Goal: Task Accomplishment & Management: Manage account settings

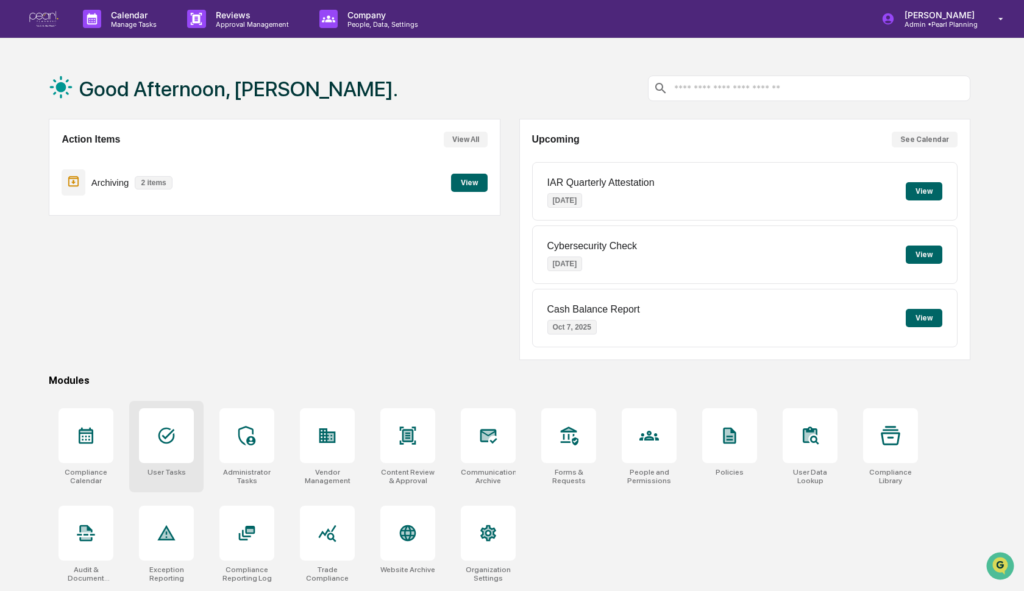
click at [172, 425] on div at bounding box center [166, 436] width 55 height 55
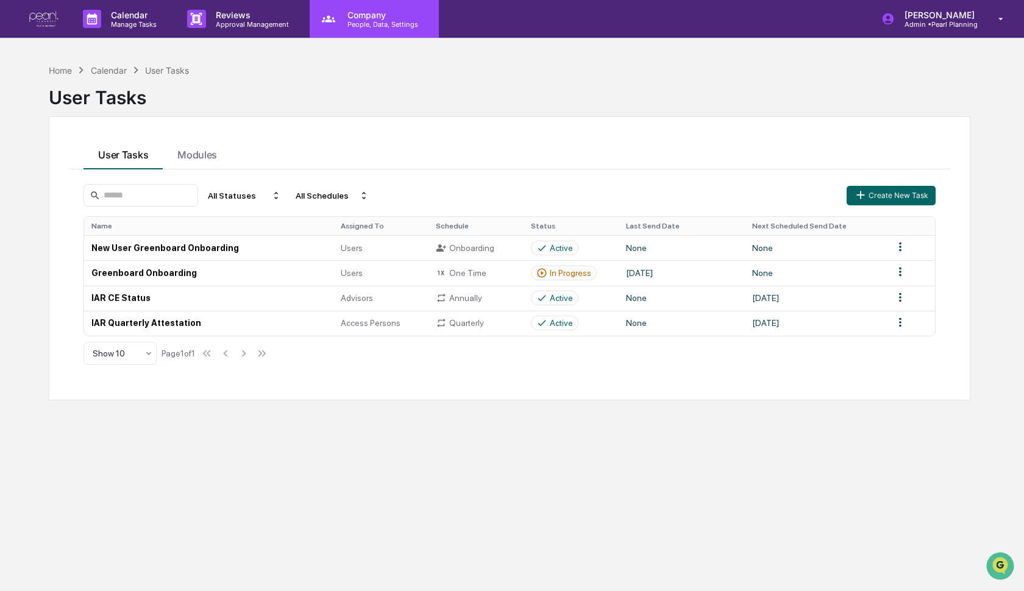
click at [373, 16] on p "Company" at bounding box center [381, 15] width 87 height 10
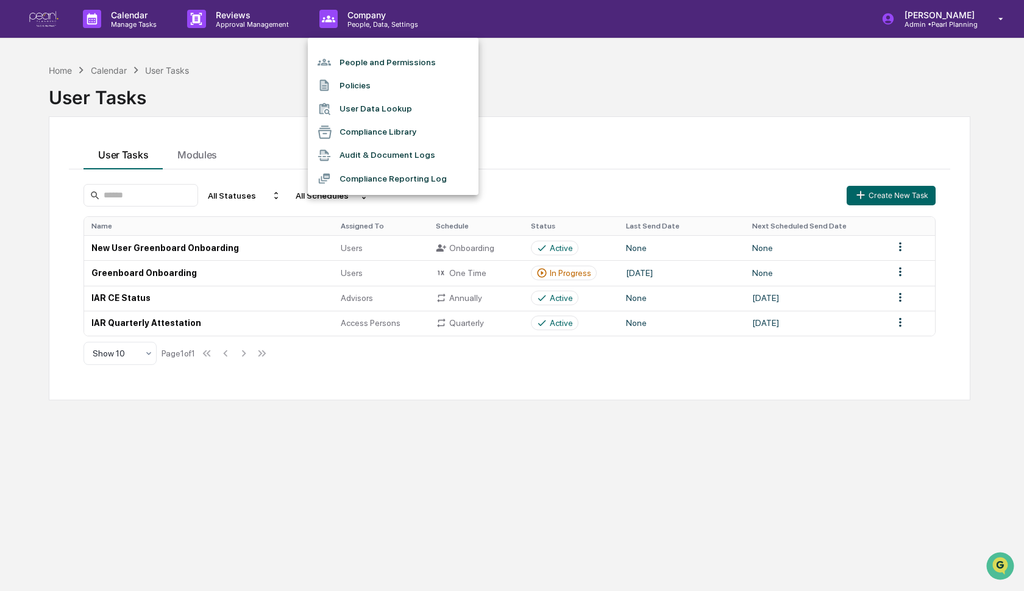
click at [363, 58] on li "People and Permissions" at bounding box center [393, 62] width 171 height 23
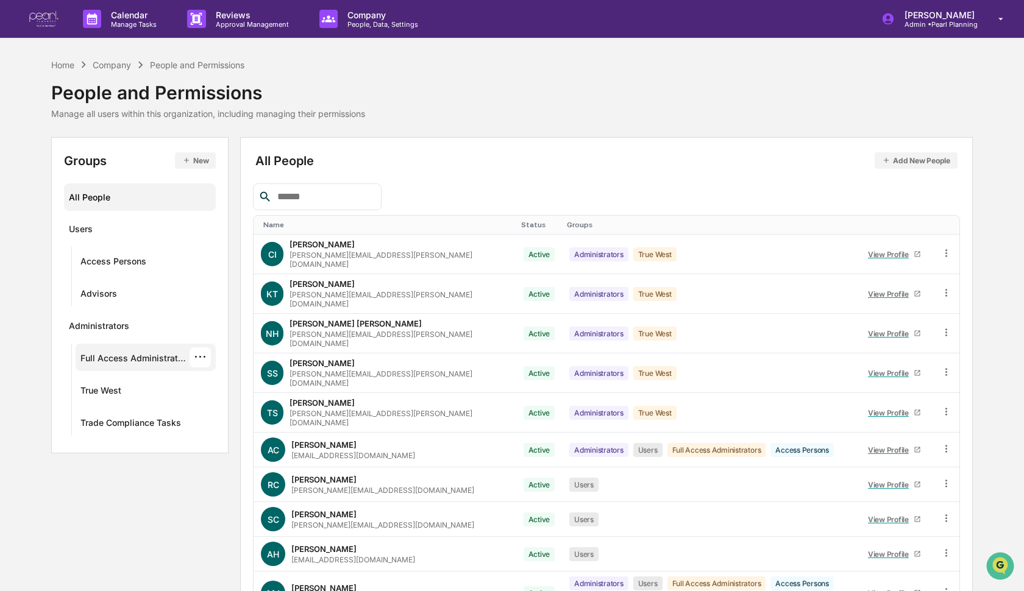
click at [159, 361] on div "Full Access Administrators" at bounding box center [134, 360] width 109 height 15
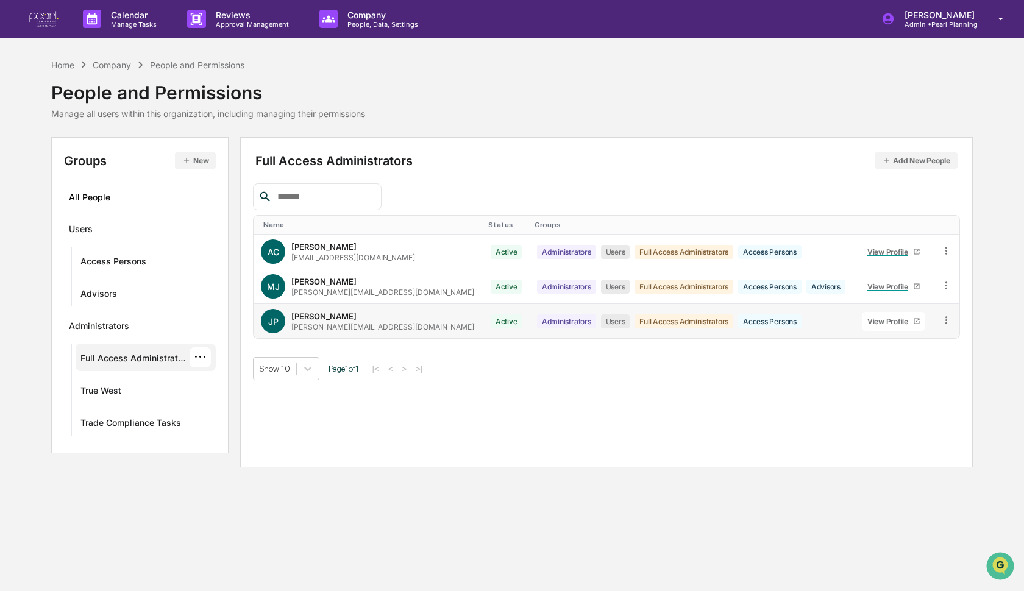
click at [946, 317] on icon at bounding box center [947, 319] width 2 height 7
click at [899, 341] on div "Groups & Permissions" at bounding box center [890, 340] width 105 height 15
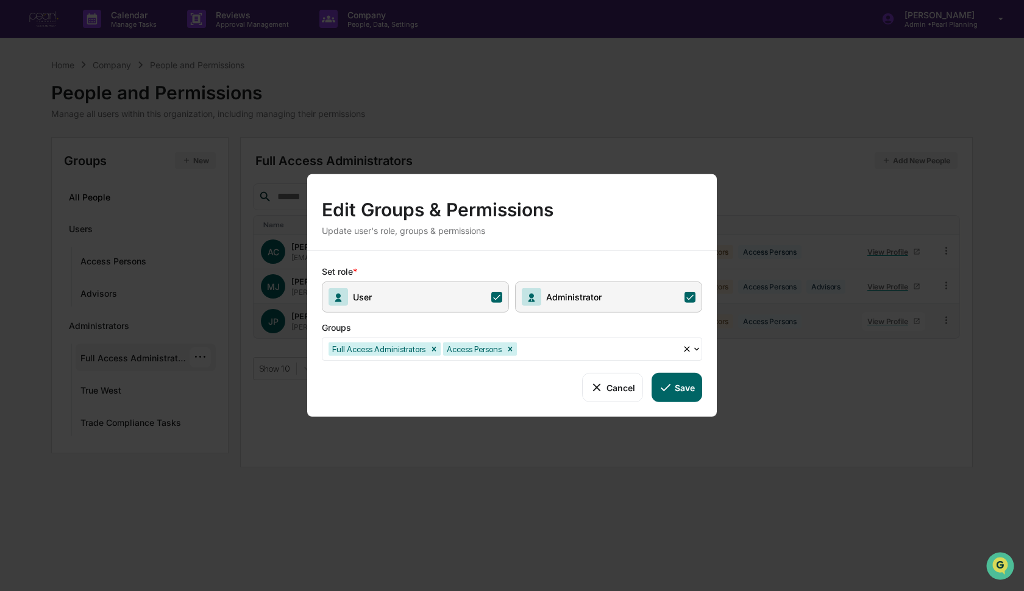
click at [688, 298] on icon at bounding box center [690, 296] width 11 height 11
click at [675, 390] on button "Save" at bounding box center [677, 387] width 51 height 29
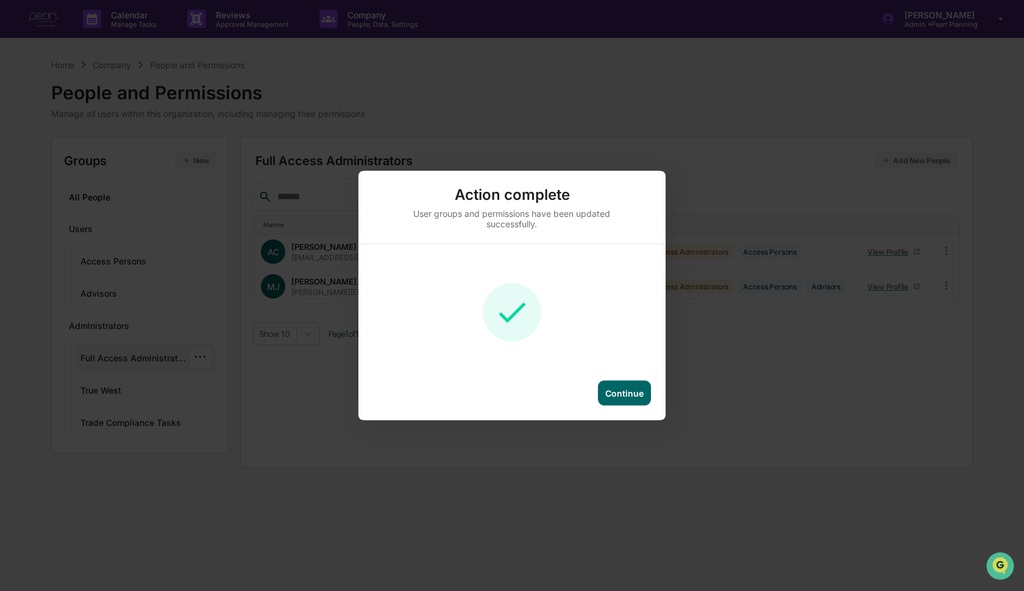
click at [639, 396] on div "Continue" at bounding box center [624, 393] width 38 height 10
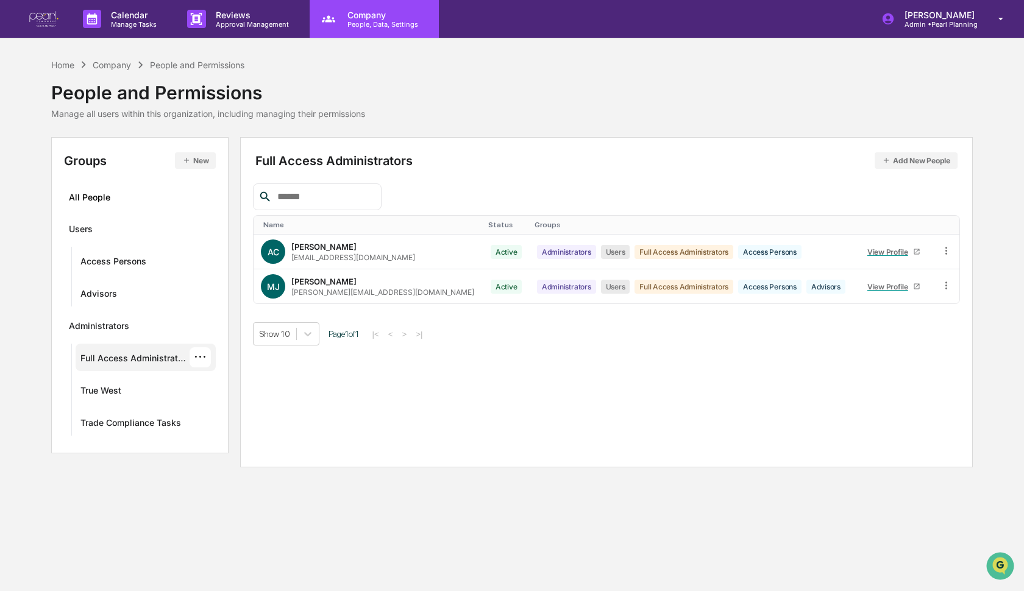
click at [371, 29] on div "Company People, Data, Settings" at bounding box center [374, 19] width 129 height 38
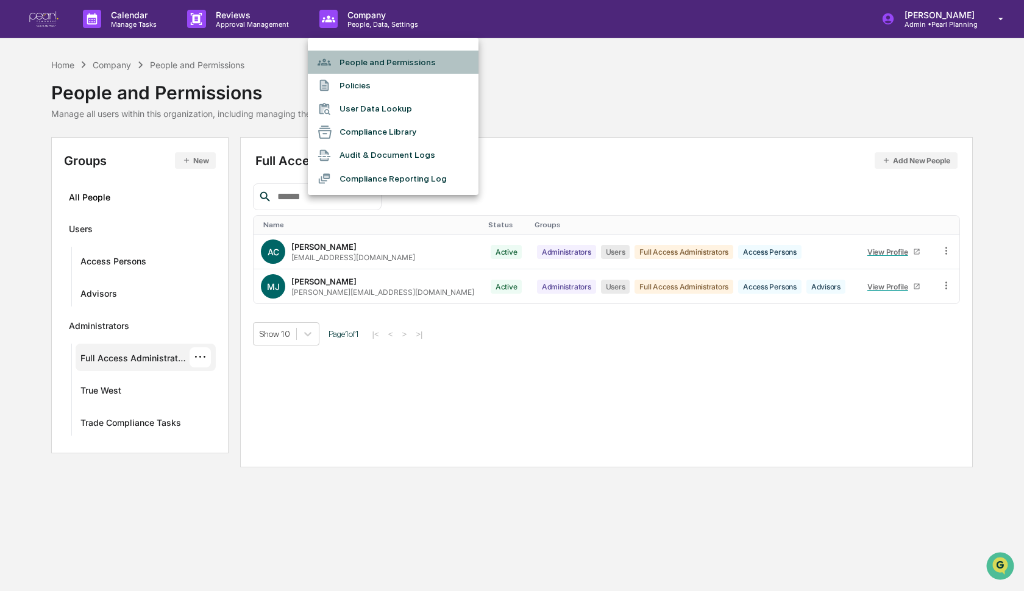
click at [369, 62] on li "People and Permissions" at bounding box center [393, 62] width 171 height 23
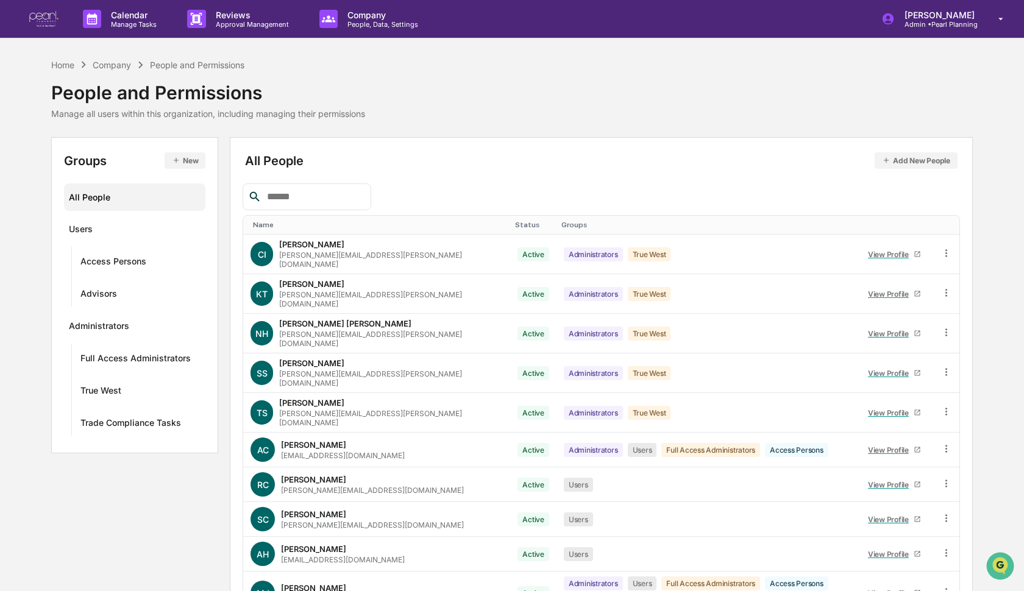
click at [315, 194] on input "text" at bounding box center [314, 197] width 104 height 16
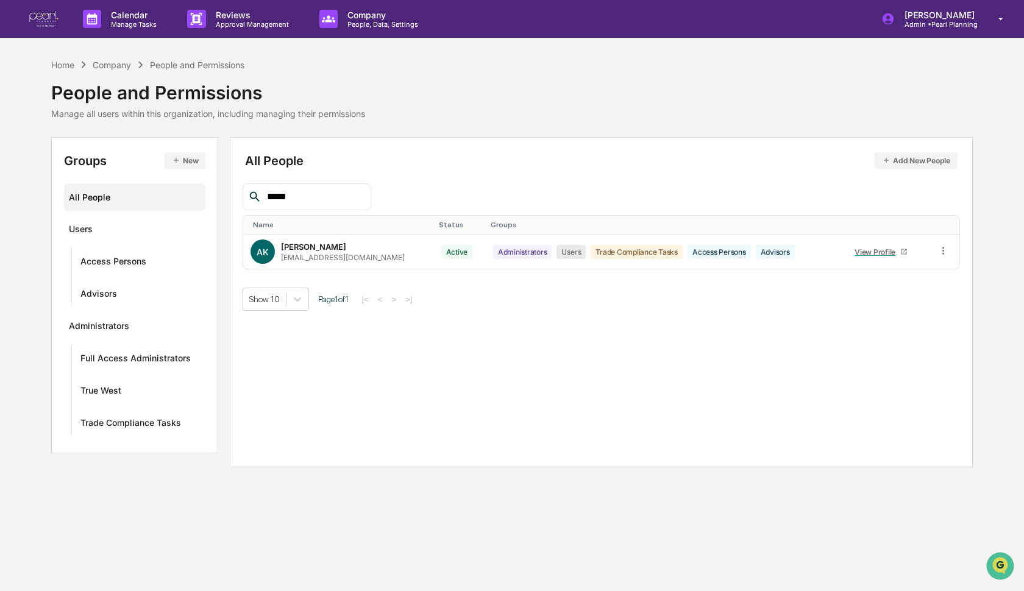
type input "*****"
drag, startPoint x: 315, startPoint y: 194, endPoint x: 569, endPoint y: 116, distance: 266.0
click at [569, 116] on div "Home Company People and Permissions People and Permissions Manage all users wit…" at bounding box center [512, 88] width 922 height 61
click at [130, 421] on div "Trade Compliance Tasks" at bounding box center [130, 425] width 101 height 15
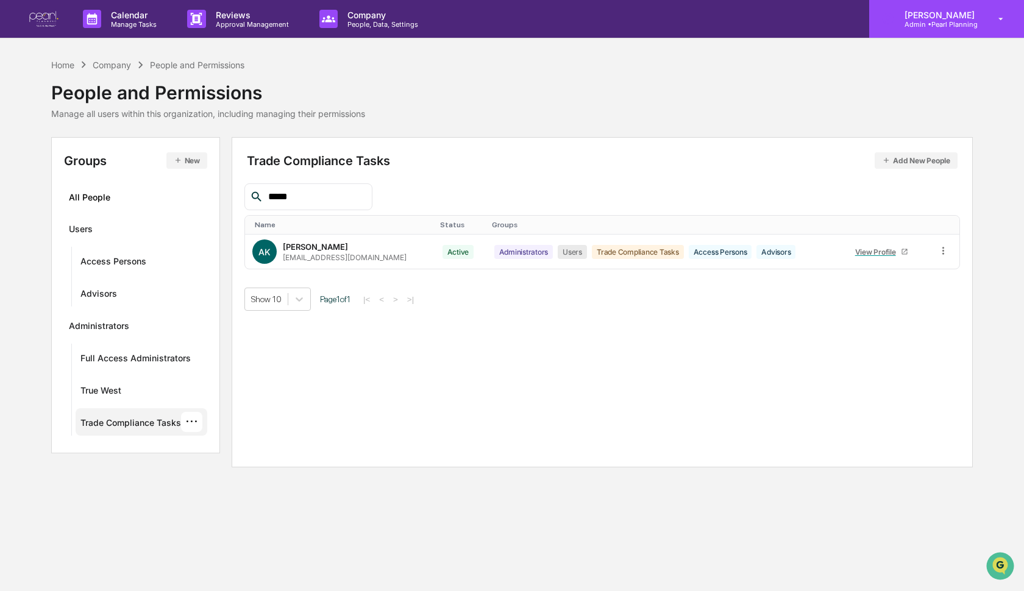
click at [938, 24] on p "Admin • Pearl Planning" at bounding box center [938, 24] width 86 height 9
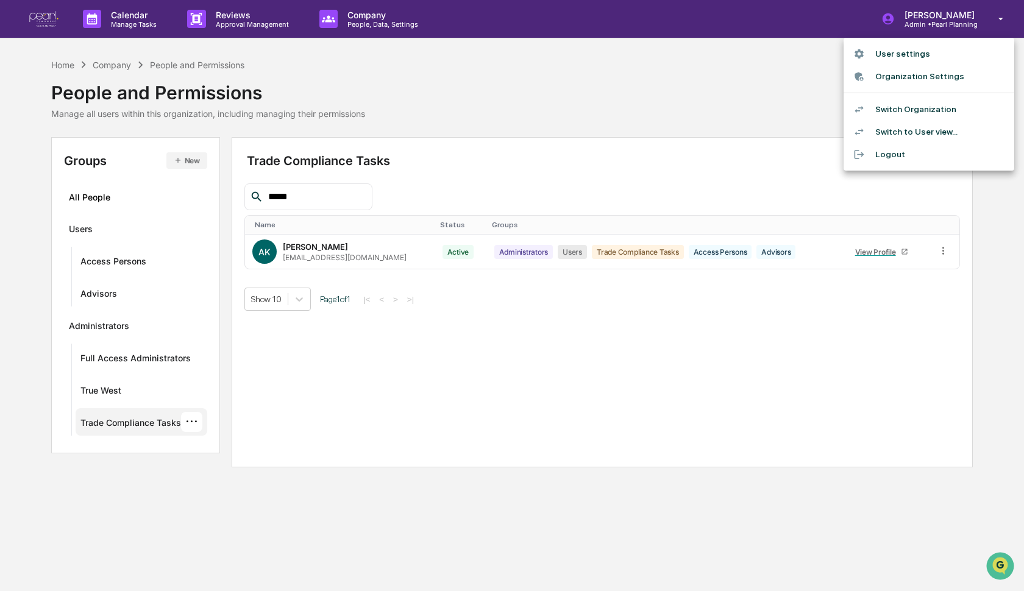
click at [928, 114] on li "Switch Organization" at bounding box center [929, 109] width 171 height 23
